Goal: Information Seeking & Learning: Learn about a topic

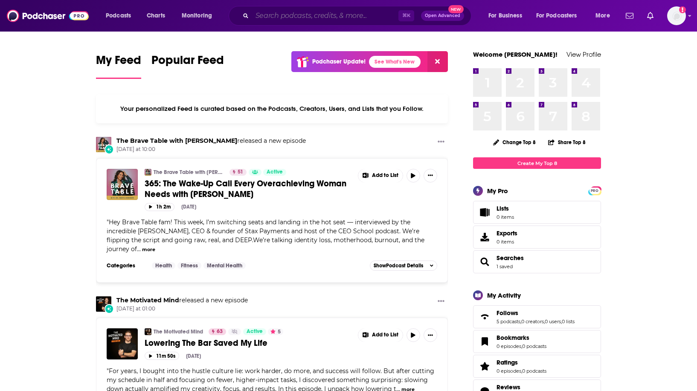
click at [284, 14] on input "Search podcasts, credits, & more..." at bounding box center [325, 16] width 146 height 14
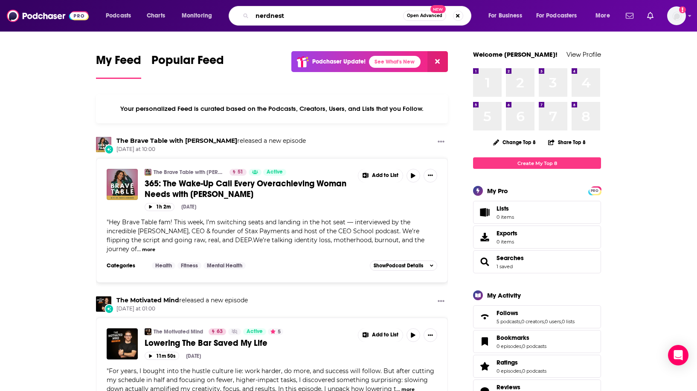
type input "nerdnest"
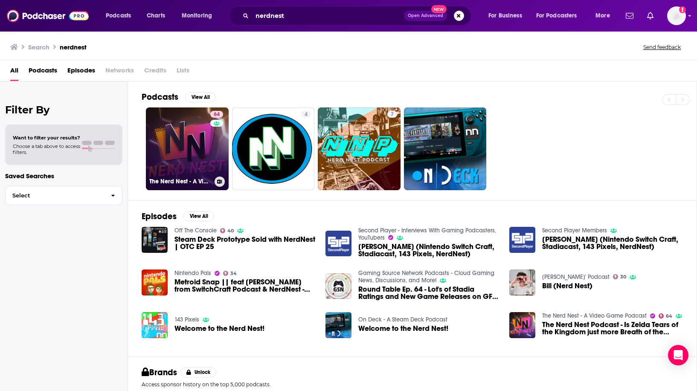
click at [187, 131] on link "64 The Nerd Nest - A Video Game Podcast" at bounding box center [187, 149] width 83 height 83
